Goal: Find specific page/section: Find specific page/section

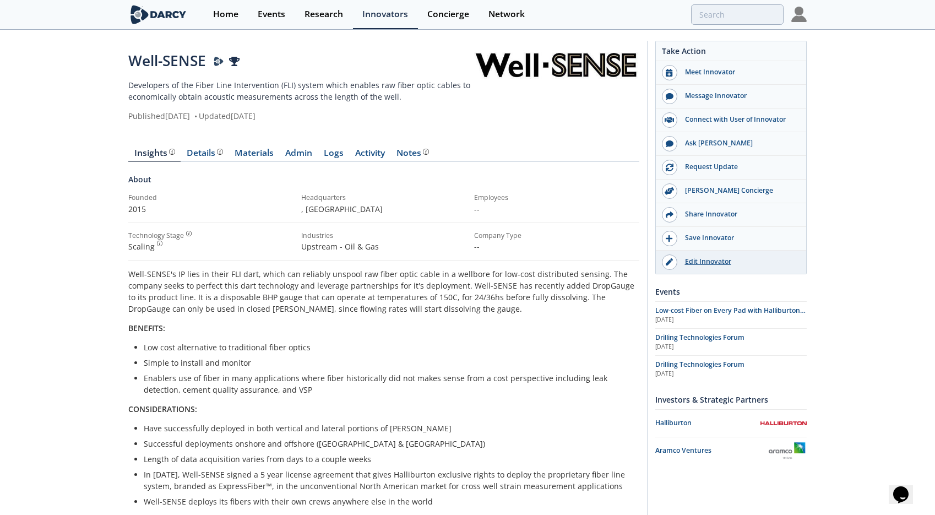
click at [727, 260] on div "Edit Innovator" at bounding box center [738, 262] width 123 height 10
click at [295, 149] on link "Admin" at bounding box center [298, 155] width 39 height 13
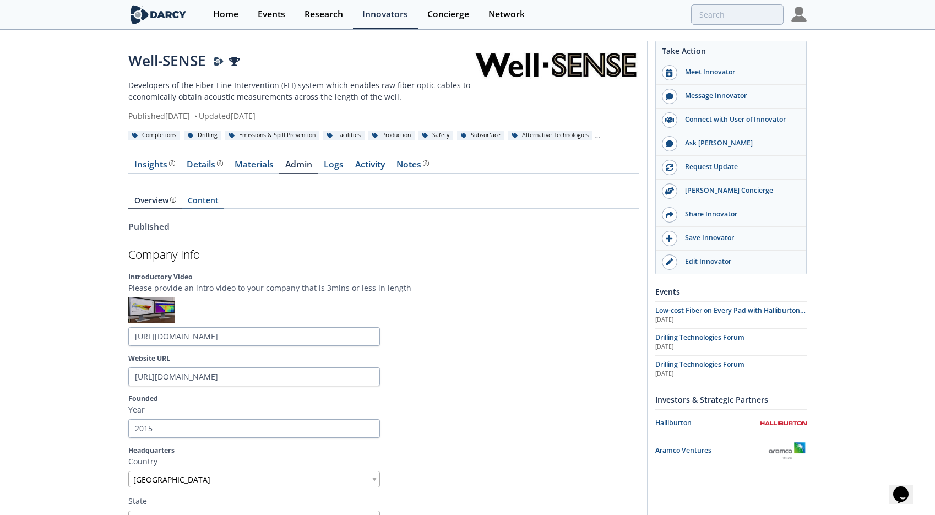
click at [189, 197] on link "Content" at bounding box center [203, 203] width 42 height 12
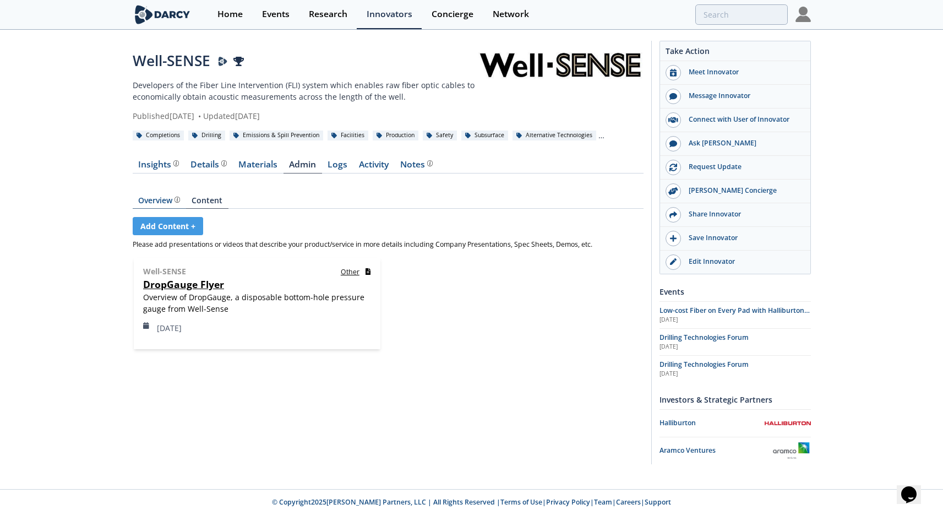
click at [161, 203] on div "Overview The [PERSON_NAME] Research team’s summarized opinion of the innovator,…" at bounding box center [159, 201] width 42 height 8
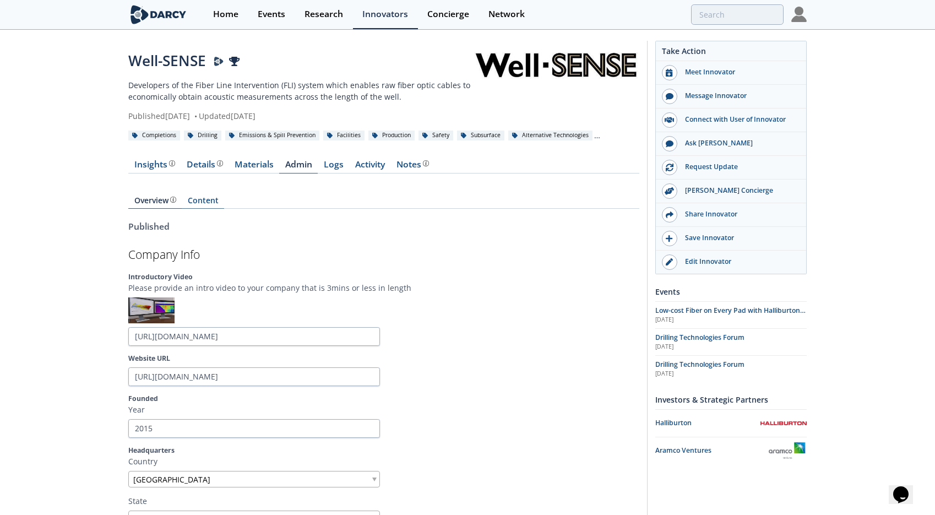
click at [201, 204] on link "Content" at bounding box center [203, 203] width 42 height 12
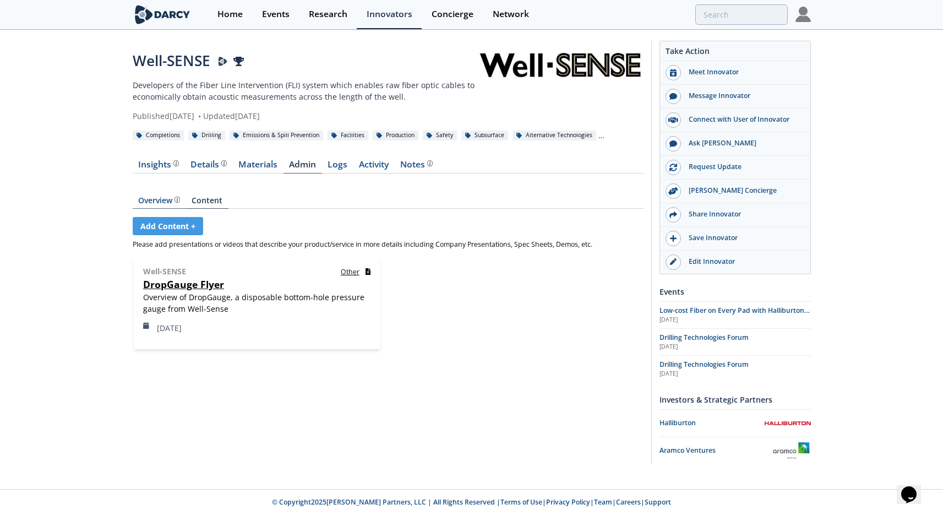
click at [160, 197] on div "Overview The [PERSON_NAME] Research team’s summarized opinion of the innovator,…" at bounding box center [159, 201] width 42 height 8
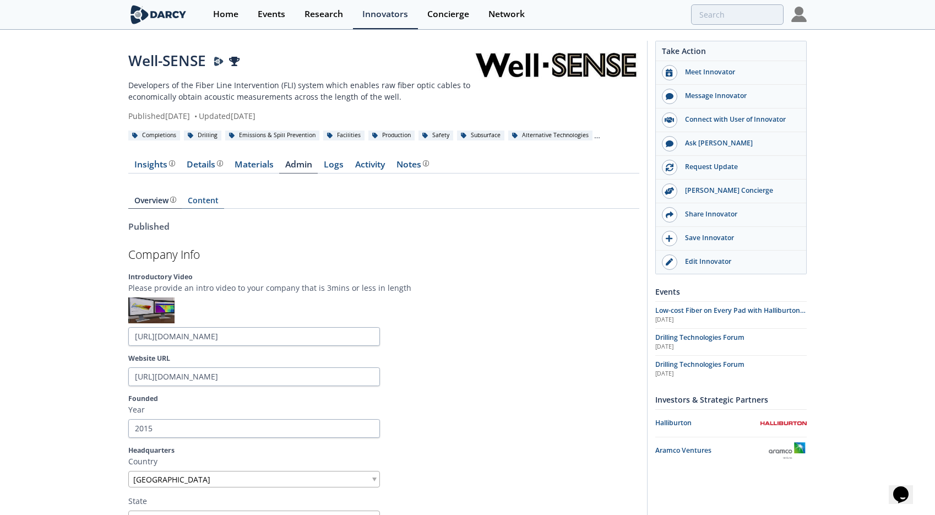
click at [215, 204] on link "Content" at bounding box center [203, 203] width 42 height 12
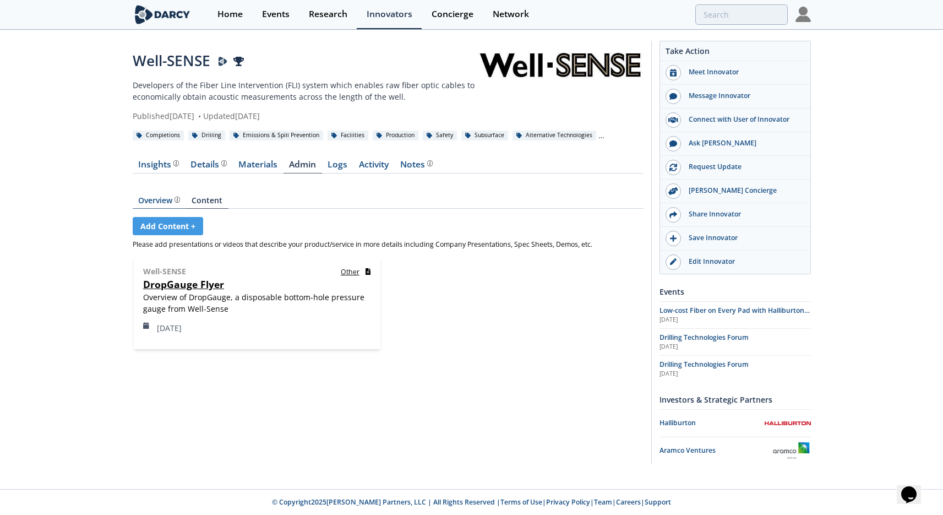
click at [145, 199] on div "Overview The [PERSON_NAME] Research team’s summarized opinion of the innovator,…" at bounding box center [159, 201] width 42 height 8
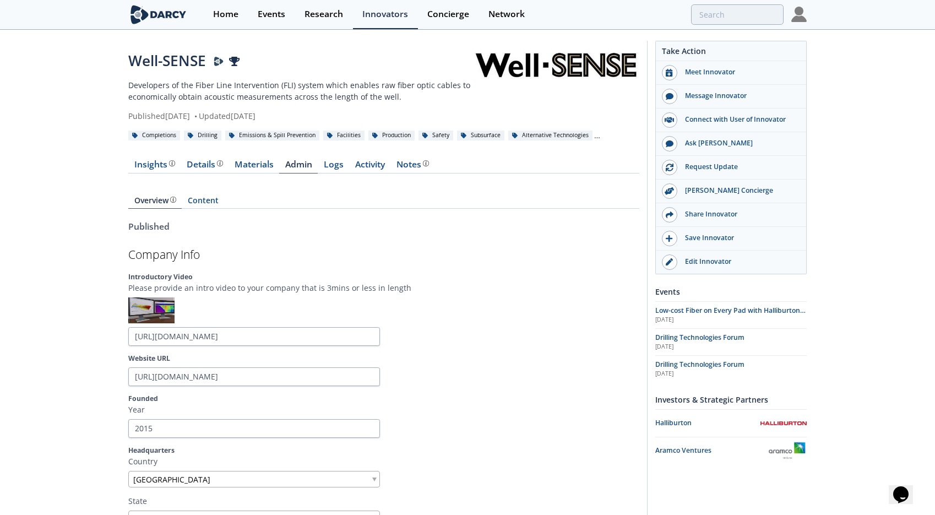
click at [195, 193] on div "Overview The [PERSON_NAME] Research team’s summarized opinion of the innovator,…" at bounding box center [383, 196] width 511 height 31
click at [200, 200] on link "Content" at bounding box center [203, 203] width 42 height 12
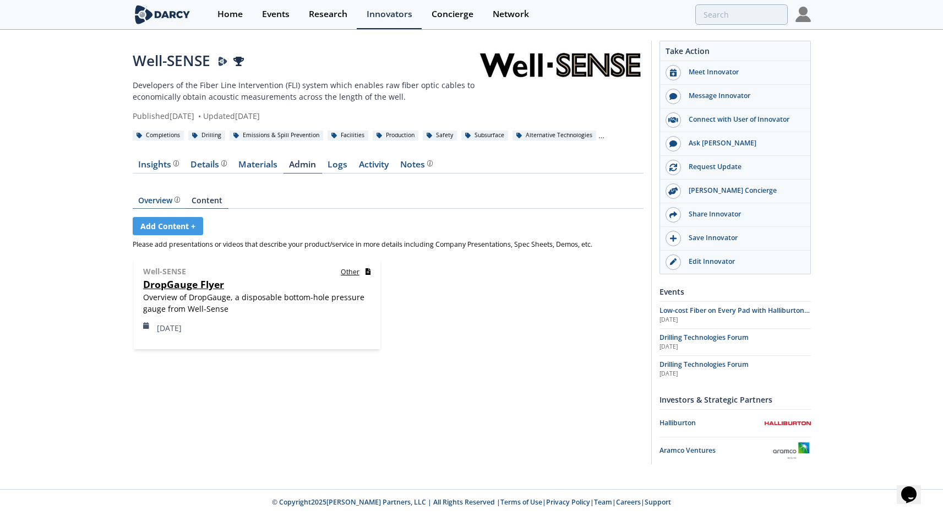
click at [153, 202] on div "Overview The [PERSON_NAME] Research team’s summarized opinion of the innovator,…" at bounding box center [159, 201] width 42 height 8
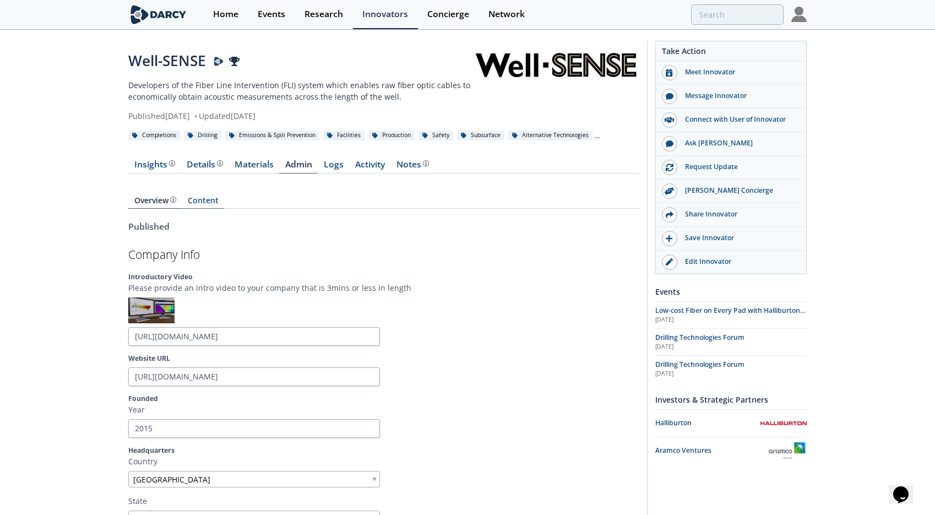
click at [200, 201] on link "Content" at bounding box center [203, 203] width 42 height 12
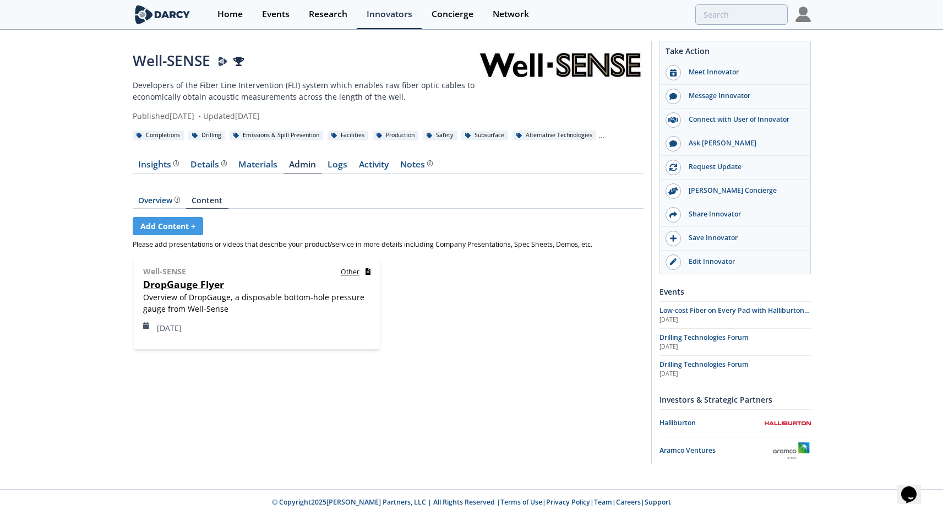
click at [243, 204] on nav "Overview The [PERSON_NAME] Research team’s summarized opinion of the innovator,…" at bounding box center [388, 203] width 511 height 12
